Goal: Task Accomplishment & Management: Manage account settings

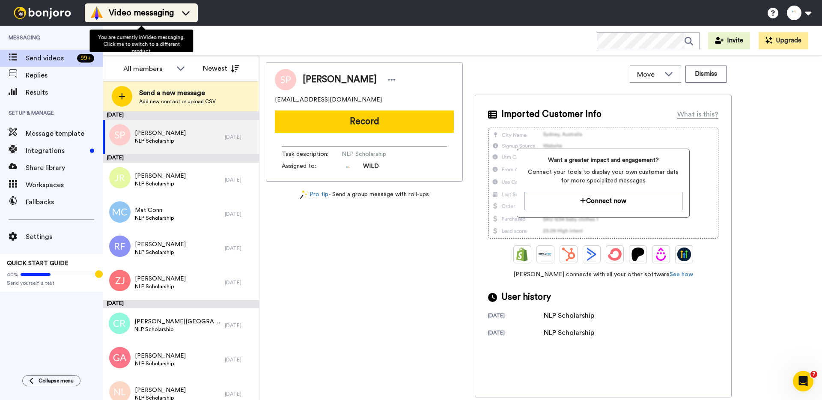
click at [186, 13] on icon at bounding box center [186, 13] width 14 height 9
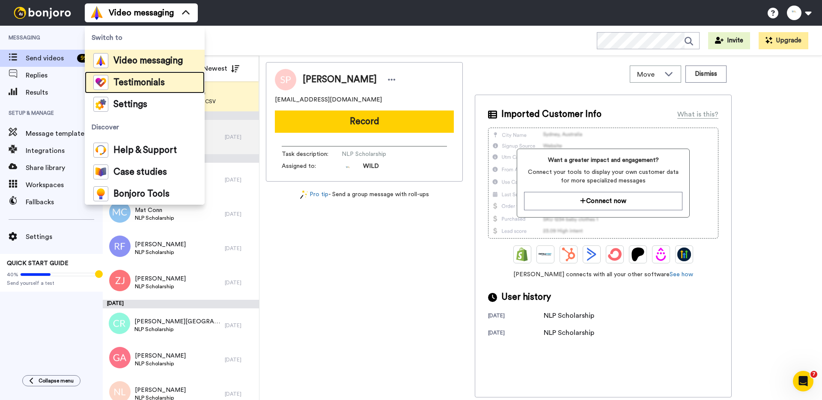
click at [149, 82] on span "Testimonials" at bounding box center [138, 82] width 51 height 9
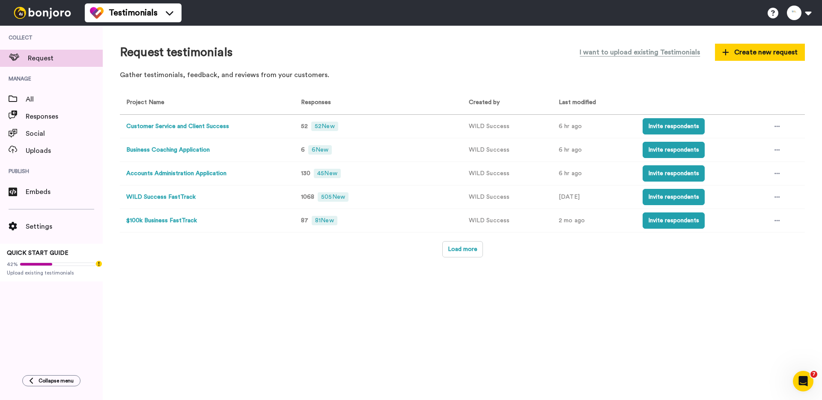
click at [201, 175] on button "Accounts Administration Application" at bounding box center [176, 173] width 100 height 9
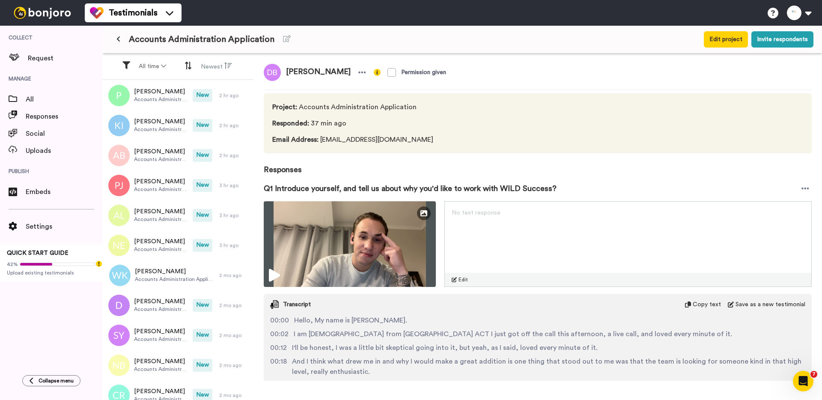
scroll to position [304, 0]
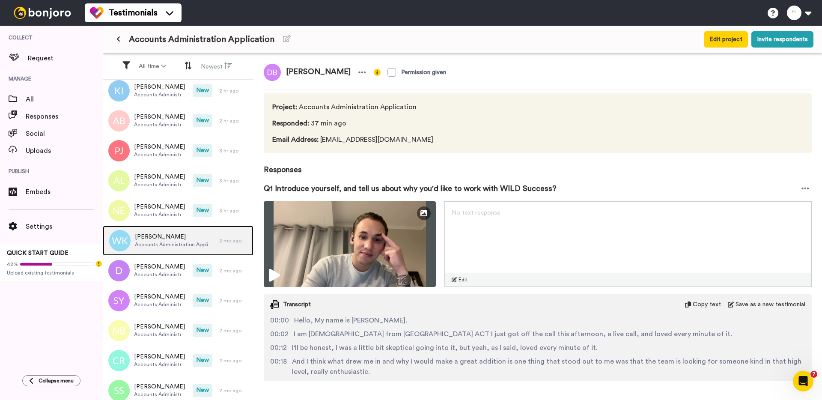
click at [175, 241] on span "Accounts Administration Application" at bounding box center [175, 244] width 80 height 7
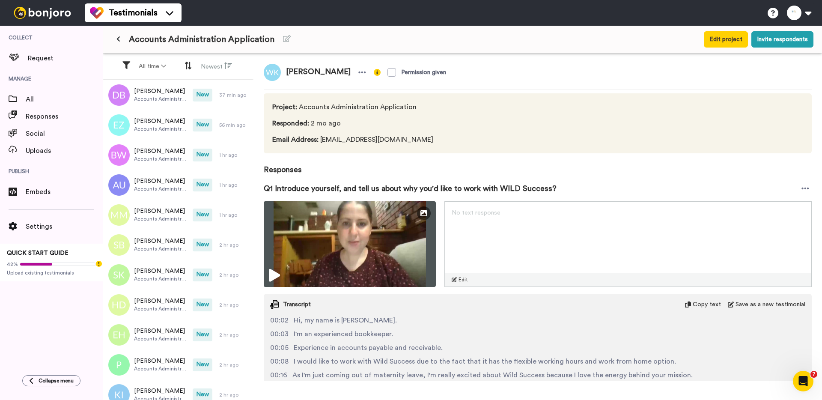
click at [120, 40] on icon at bounding box center [118, 39] width 4 height 6
